Goal: Transaction & Acquisition: Download file/media

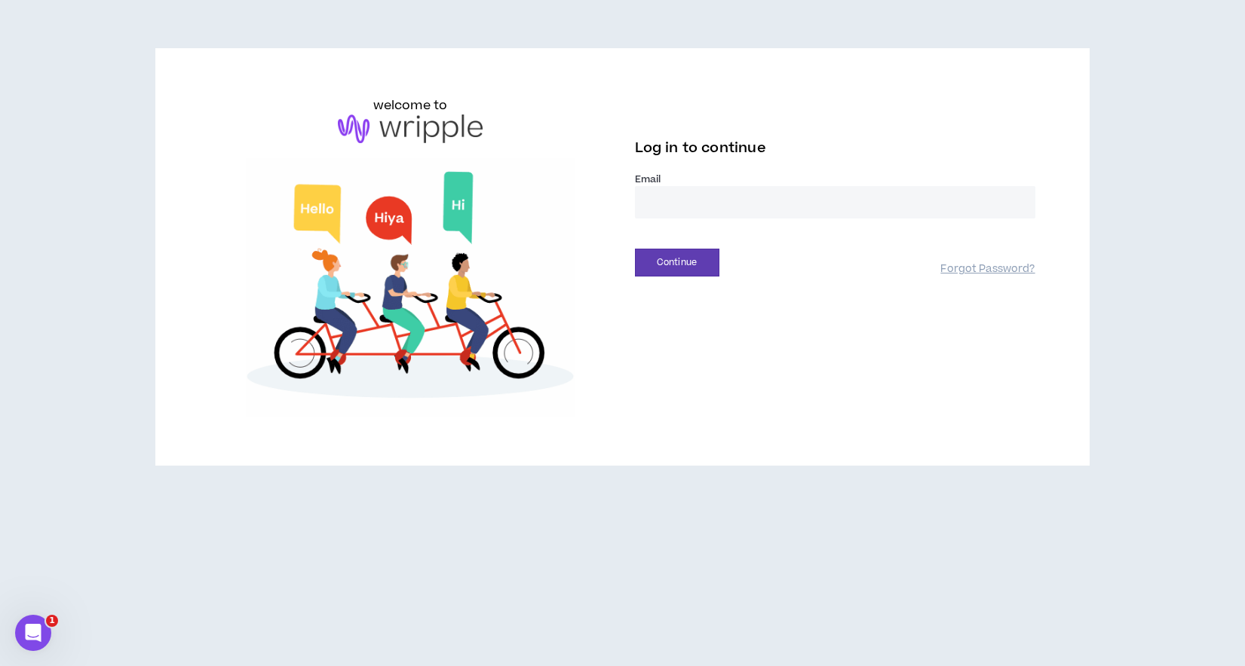
click at [786, 199] on input "email" at bounding box center [835, 202] width 400 height 32
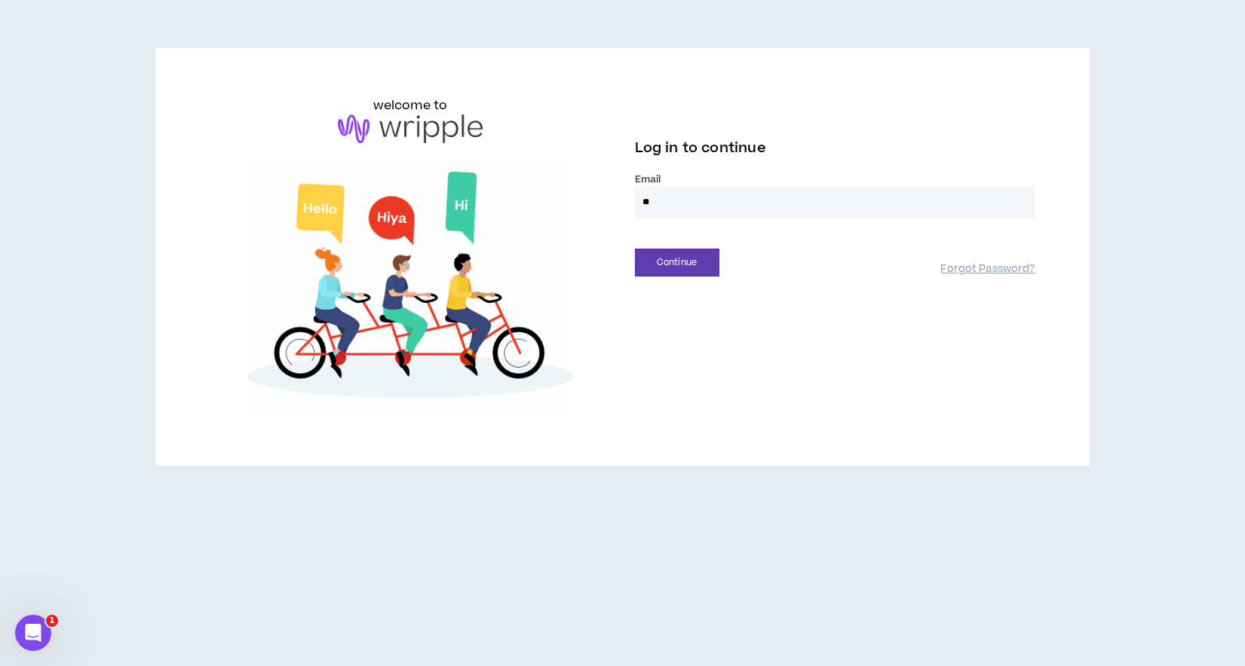
type input "**********"
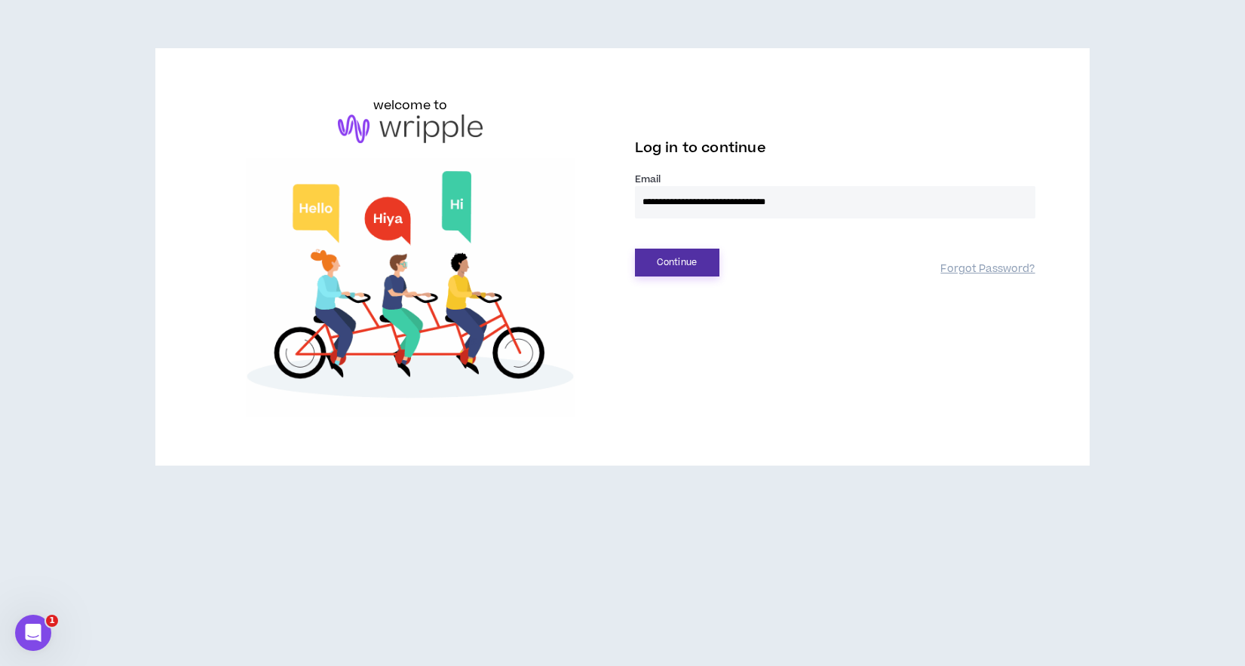
click at [674, 249] on button "Continue" at bounding box center [677, 263] width 84 height 28
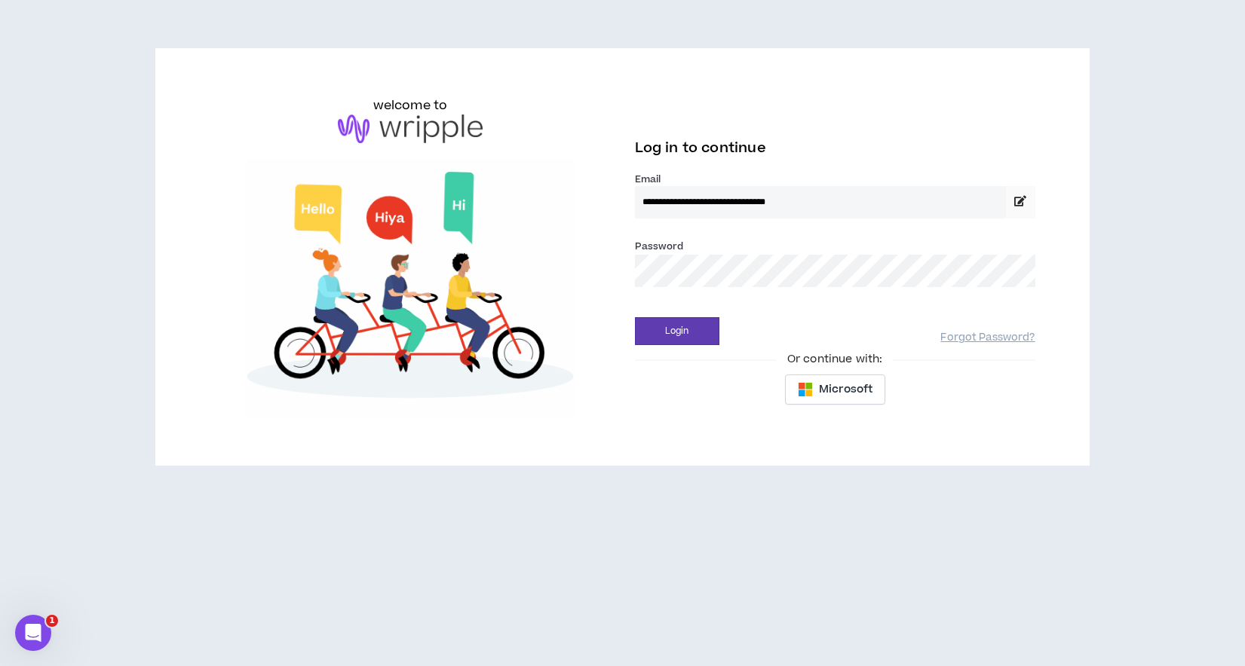
click at [675, 313] on div "Login Forgot Password?" at bounding box center [835, 326] width 400 height 38
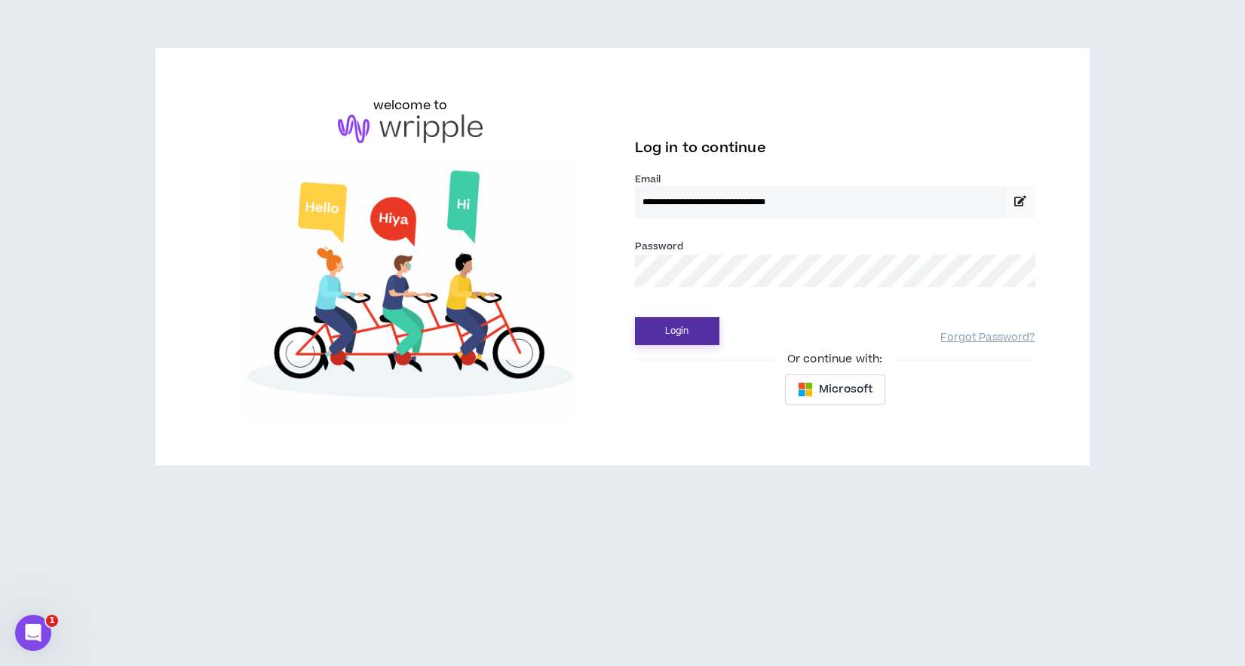
click at [675, 332] on button "Login" at bounding box center [677, 331] width 84 height 28
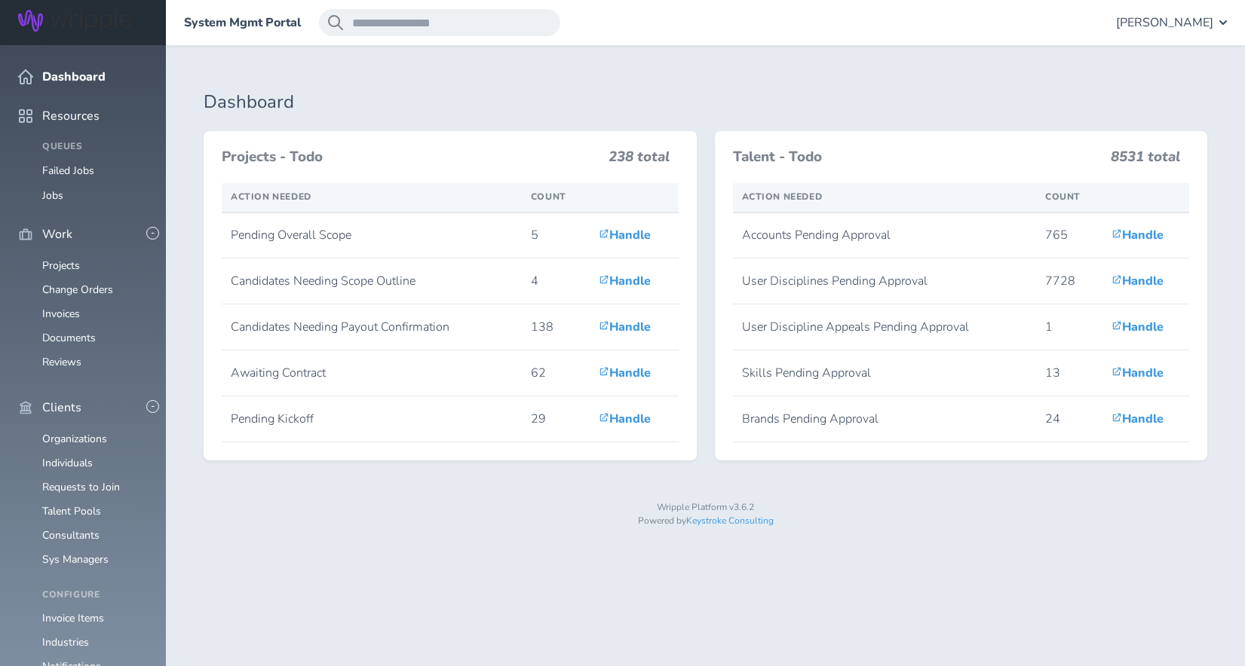
scroll to position [1276, 0]
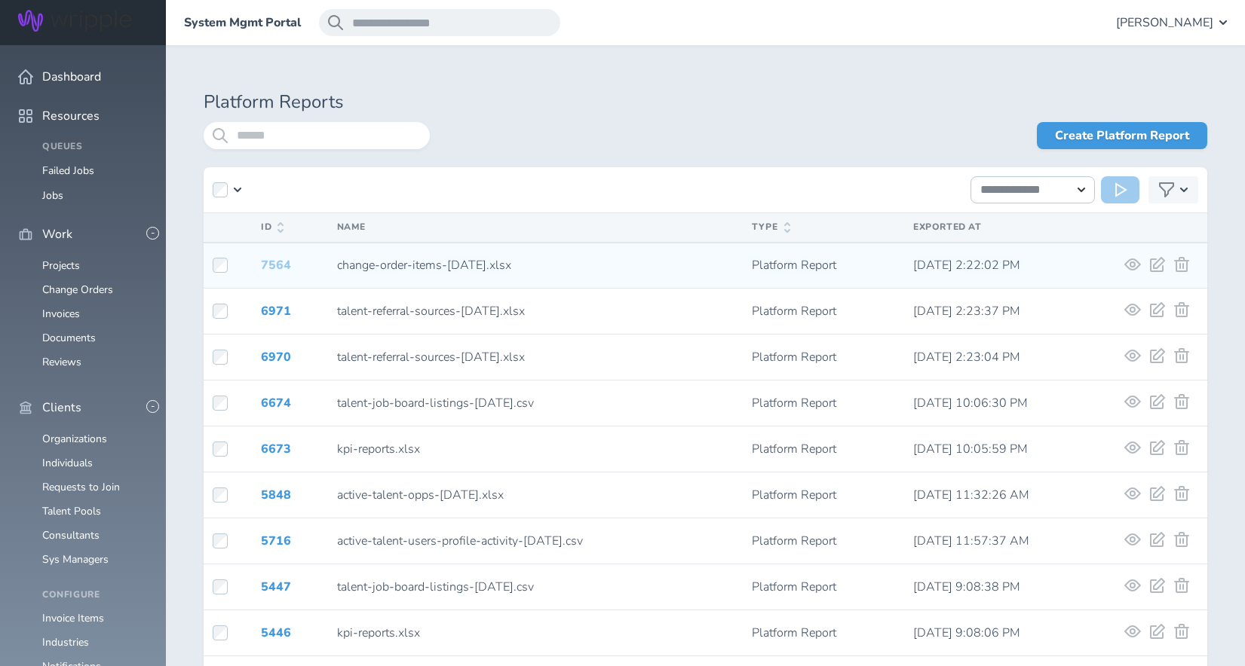
click at [274, 271] on link "7564" at bounding box center [276, 265] width 30 height 17
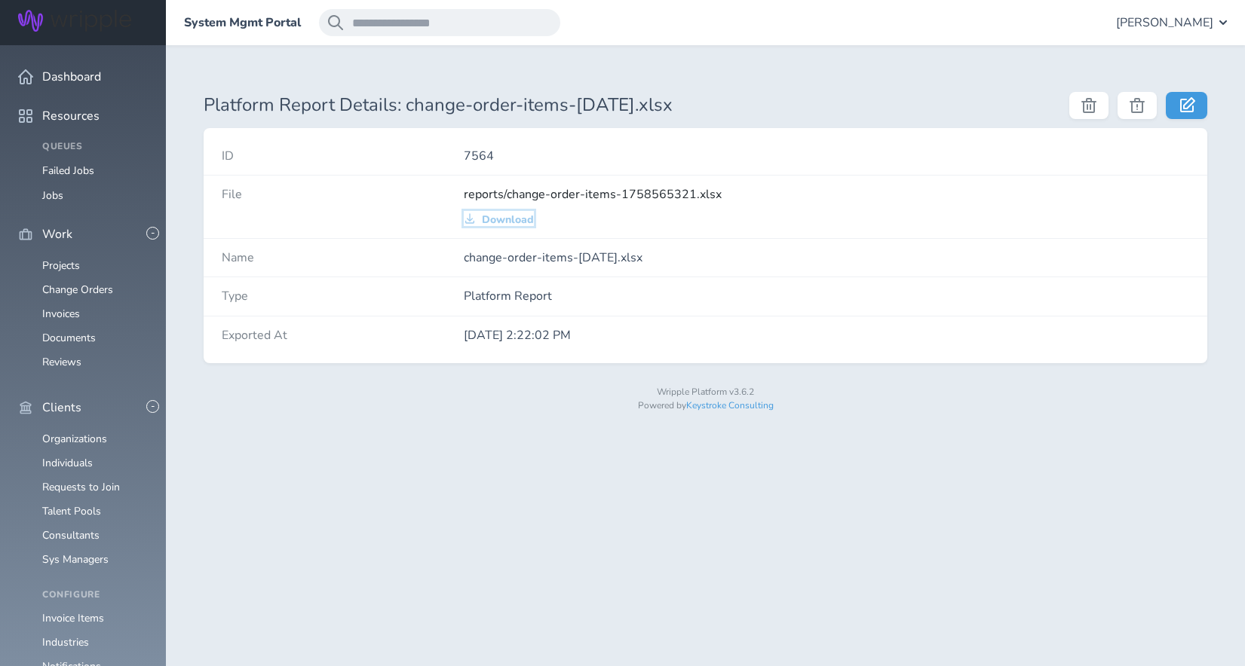
click at [519, 214] on span "Download" at bounding box center [508, 220] width 52 height 12
click at [522, 218] on span "Download" at bounding box center [508, 220] width 52 height 12
